Goal: Check status: Check status

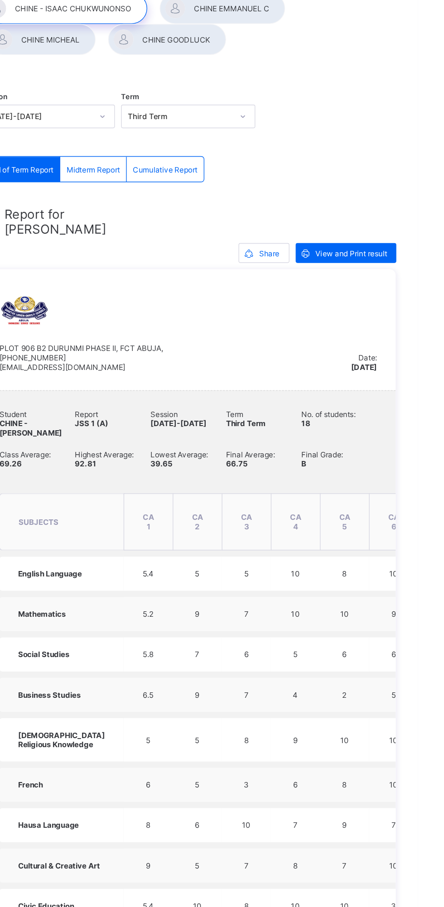
click at [201, 83] on div at bounding box center [168, 92] width 79 height 23
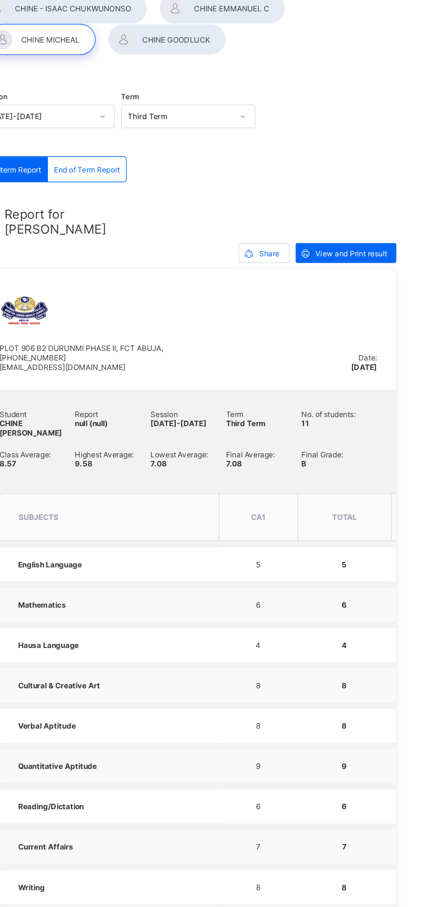
click at [209, 190] on span "End of Term Report" at bounding box center [202, 187] width 48 height 7
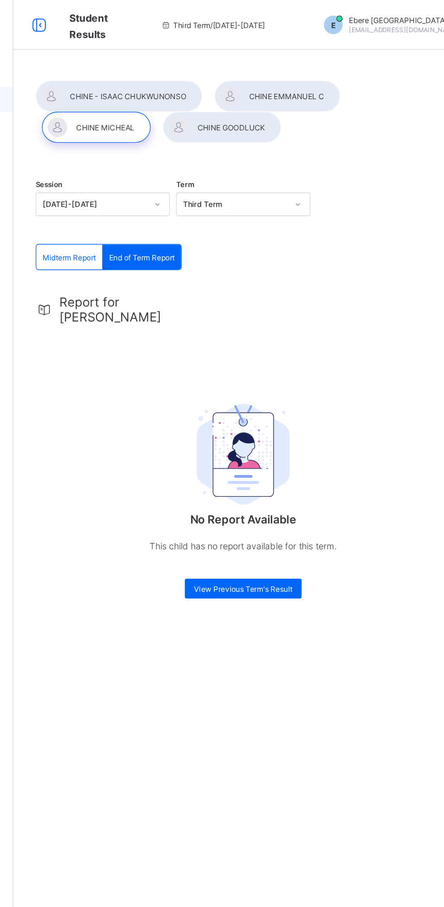
click at [306, 70] on div at bounding box center [300, 70] width 91 height 23
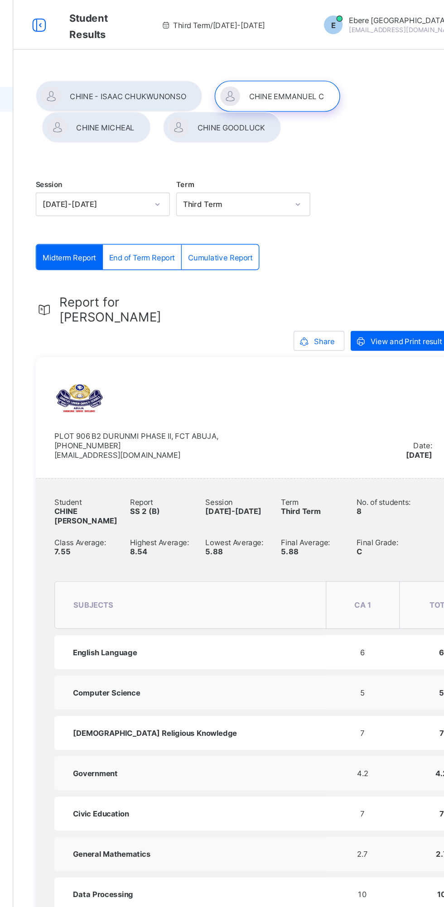
click at [204, 186] on span "End of Term Report" at bounding box center [202, 187] width 48 height 7
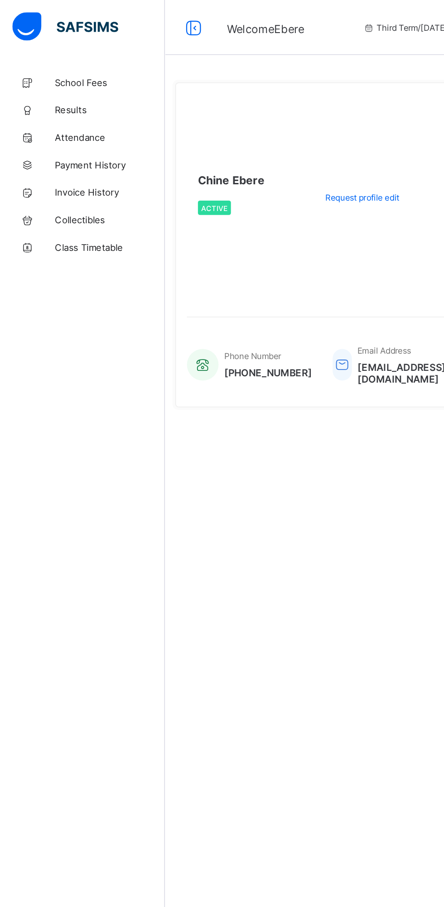
click at [75, 71] on span "Results" at bounding box center [72, 72] width 72 height 7
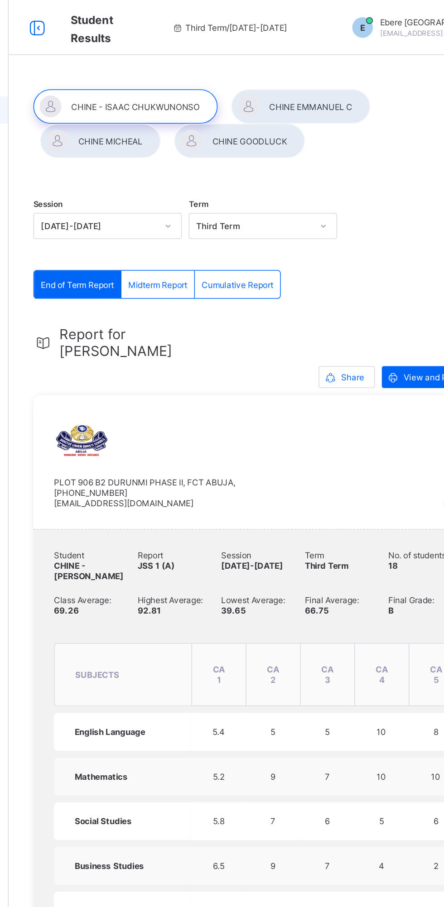
click at [308, 62] on div at bounding box center [300, 70] width 91 height 23
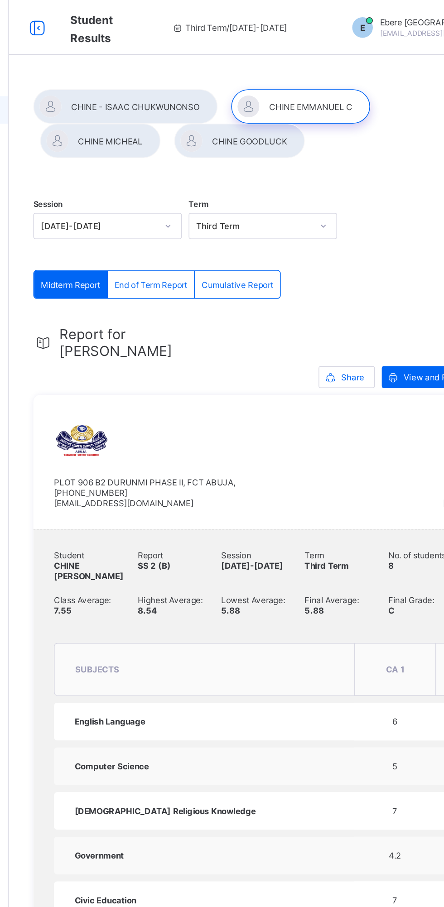
click at [196, 192] on div "End of Term Report" at bounding box center [202, 187] width 57 height 18
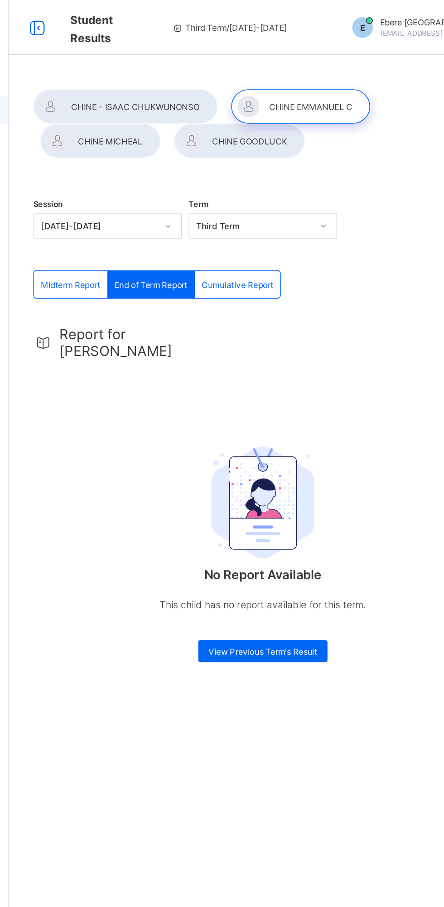
click at [291, 363] on img at bounding box center [276, 331] width 68 height 74
click at [289, 332] on img at bounding box center [276, 331] width 68 height 74
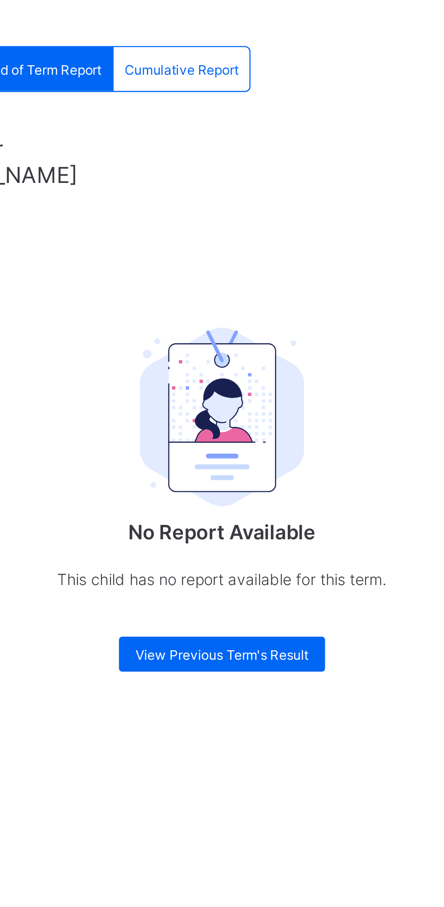
click at [300, 377] on p "No Report Available" at bounding box center [276, 379] width 181 height 10
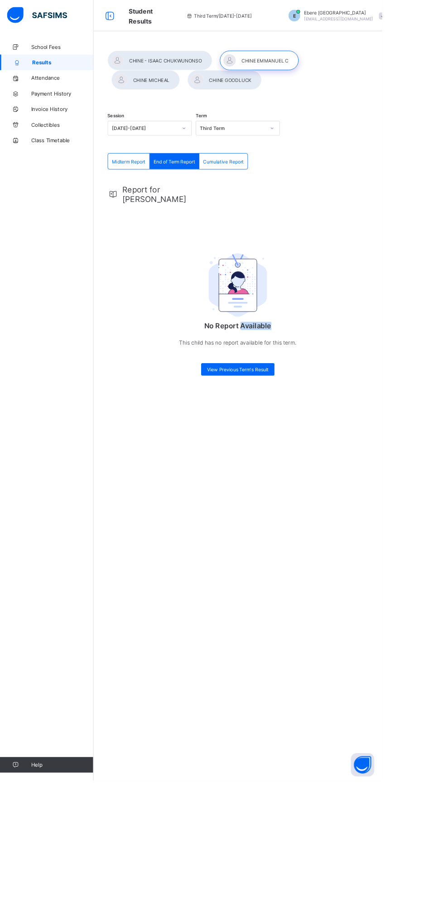
click at [442, 684] on div "Session [DATE]-[DATE] Term Third Term Midterm Report End of Term Report Cumulat…" at bounding box center [276, 453] width 335 height 907
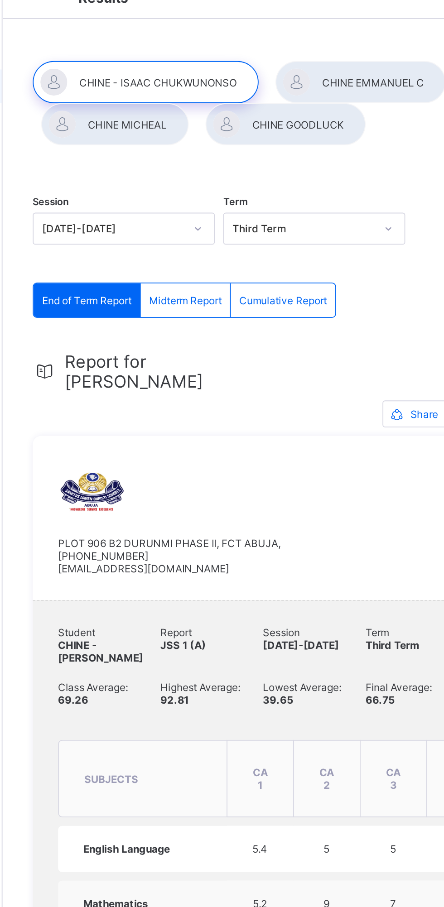
click at [299, 75] on div at bounding box center [300, 70] width 91 height 23
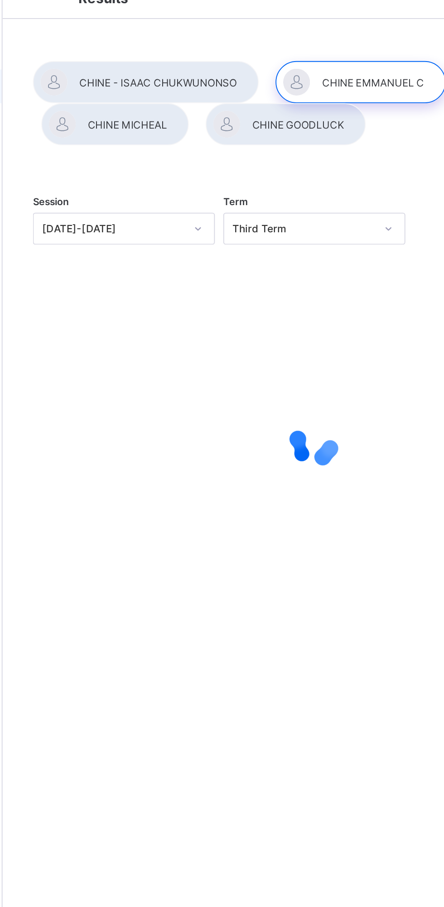
click at [311, 63] on div at bounding box center [300, 70] width 91 height 23
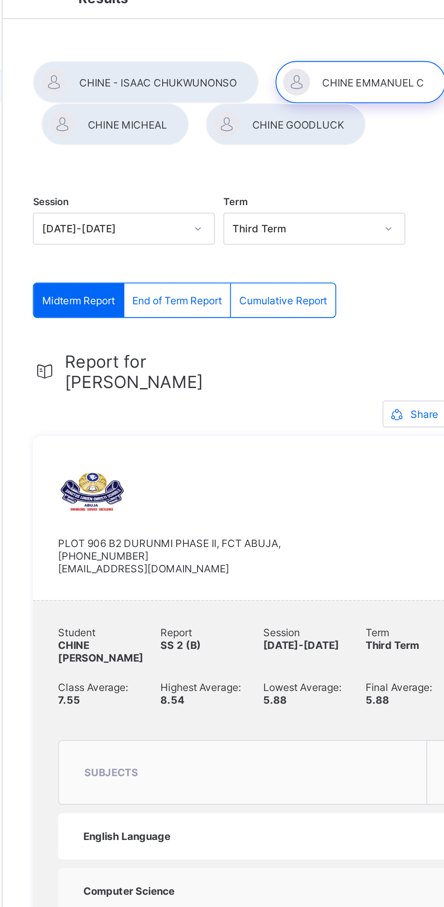
click at [204, 190] on span "End of Term Report" at bounding box center [202, 187] width 48 height 7
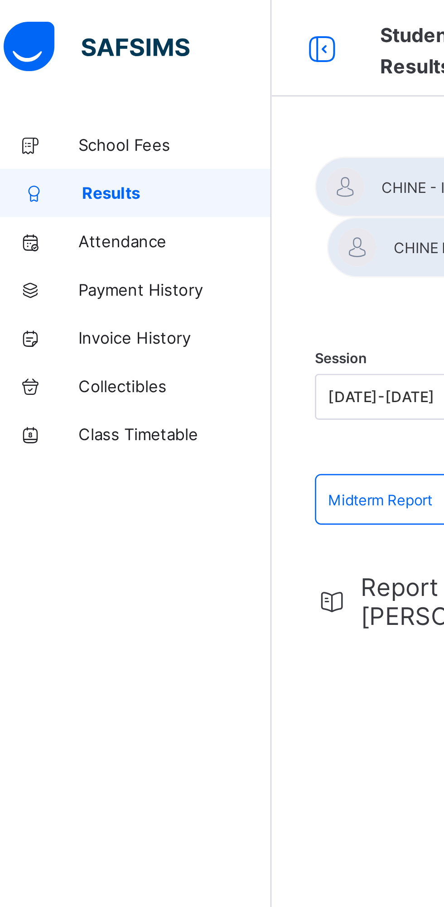
click at [59, 15] on img at bounding box center [43, 17] width 70 height 19
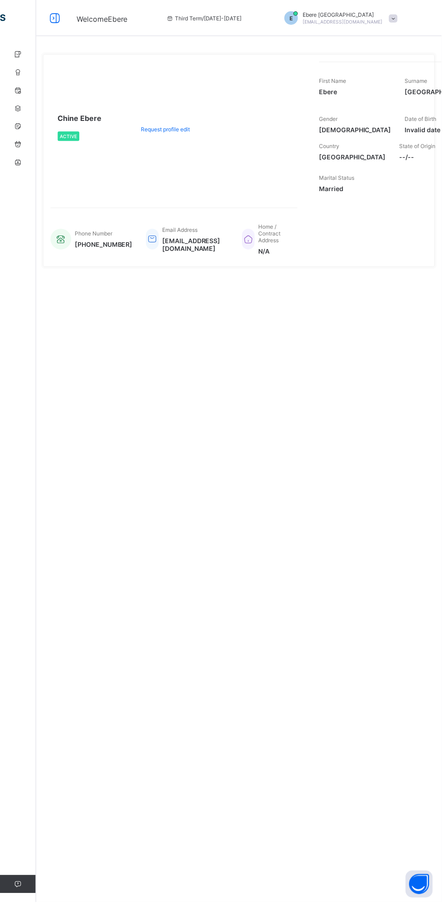
click at [18, 72] on icon at bounding box center [18, 72] width 36 height 7
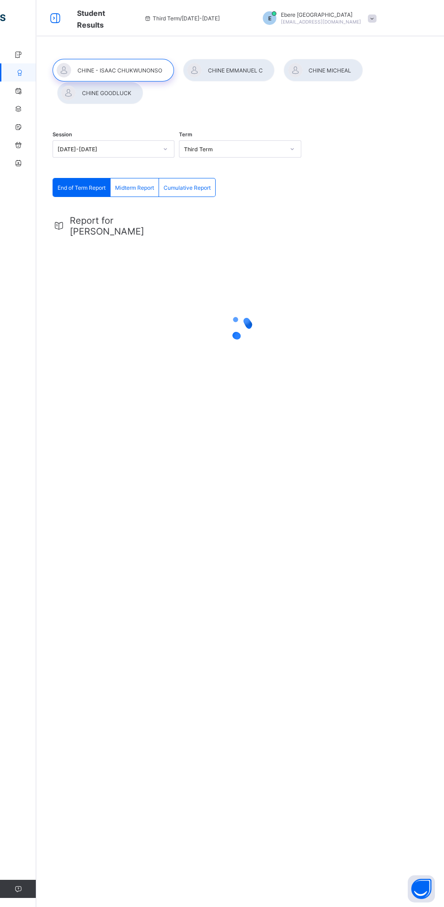
click at [222, 70] on div at bounding box center [228, 70] width 91 height 23
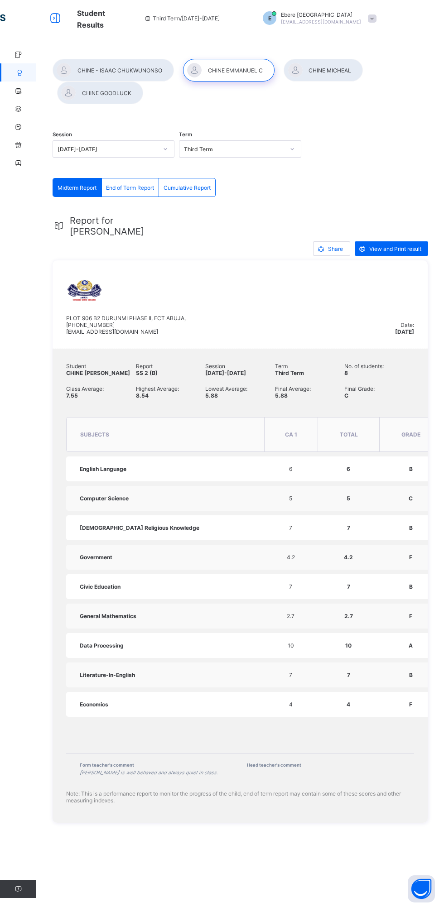
click at [137, 187] on span "End of Term Report" at bounding box center [130, 187] width 48 height 7
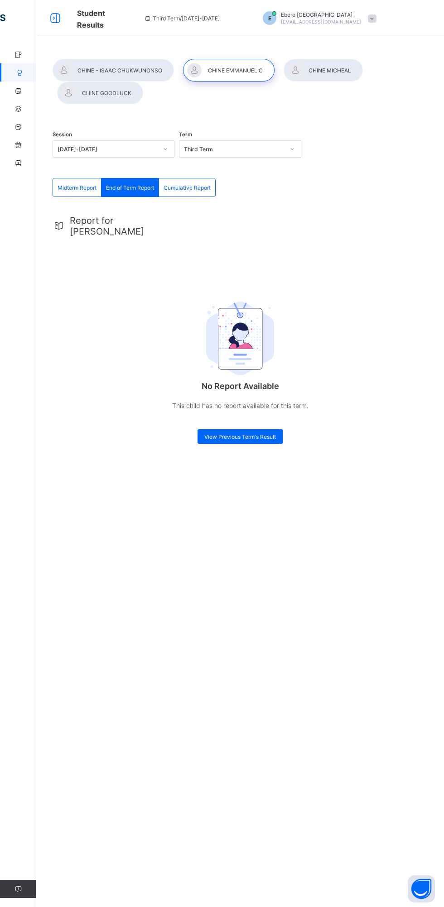
click at [147, 221] on span "Report for [PERSON_NAME]" at bounding box center [122, 226] width 105 height 22
click at [84, 215] on span "Report for [PERSON_NAME]" at bounding box center [122, 226] width 105 height 22
click at [398, 458] on div "Session [DATE]-[DATE] Term Third Term Midterm Report End of Term Report Cumulat…" at bounding box center [239, 453] width 407 height 907
